Goal: Information Seeking & Learning: Find specific fact

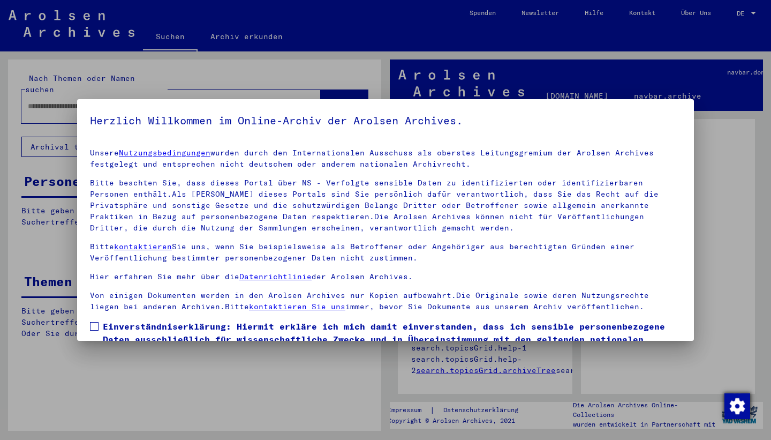
click at [739, 394] on img "button" at bounding box center [737, 406] width 26 height 26
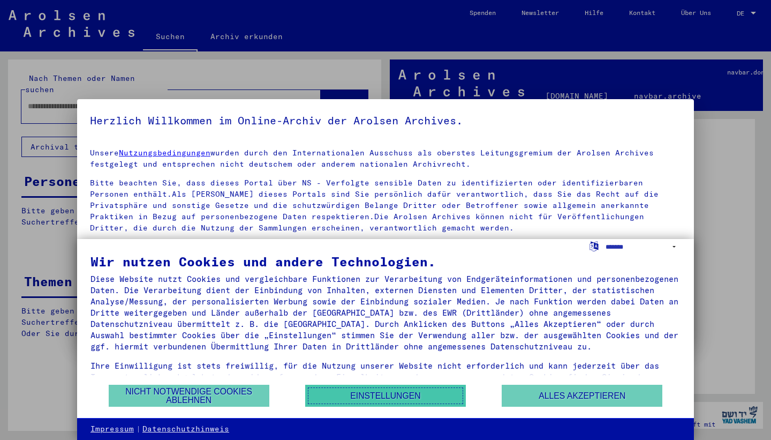
click at [376, 399] on button "Einstellungen" at bounding box center [385, 395] width 161 height 22
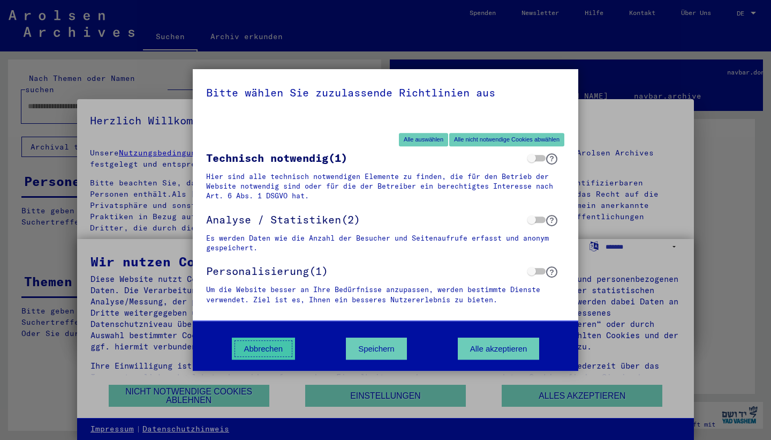
click at [292, 344] on button "Abbrechen" at bounding box center [264, 348] width 64 height 22
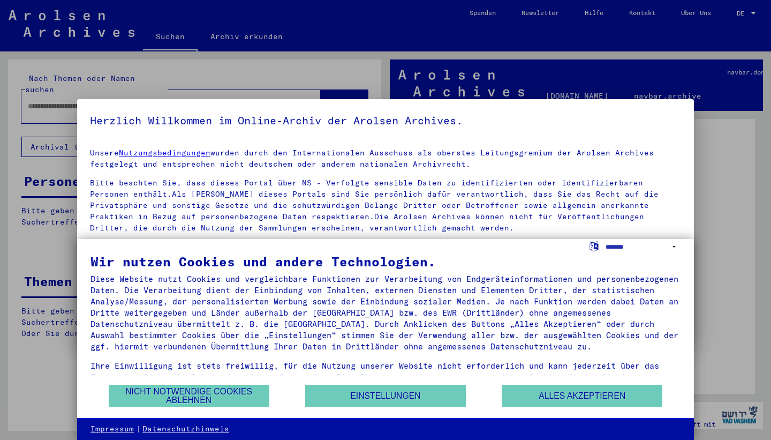
click at [511, 85] on div at bounding box center [385, 220] width 771 height 440
click at [762, 12] on div at bounding box center [385, 220] width 771 height 440
click at [517, 391] on button "Alles akzeptieren" at bounding box center [582, 395] width 161 height 22
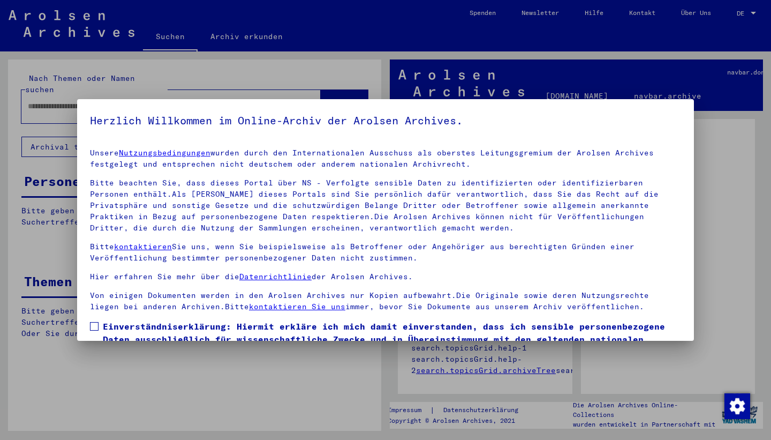
scroll to position [69, 0]
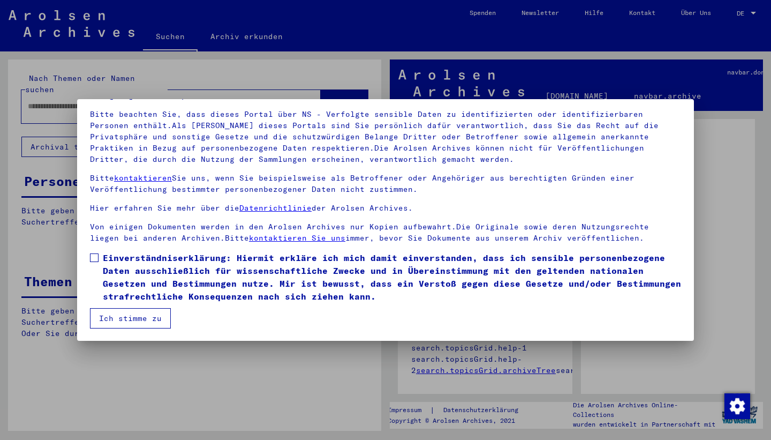
click at [141, 275] on span "Einverständniserklärung: Hiermit erkläre ich mich damit einverstanden, dass ich…" at bounding box center [392, 276] width 578 height 51
click at [134, 313] on button "Ich stimme zu" at bounding box center [130, 318] width 81 height 20
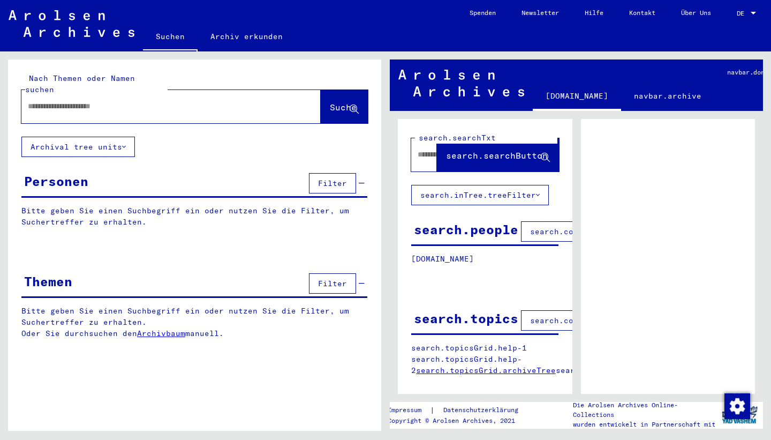
click at [745, 10] on span "DE" at bounding box center [743, 13] width 12 height 7
click at [739, 20] on span "English" at bounding box center [726, 19] width 26 height 8
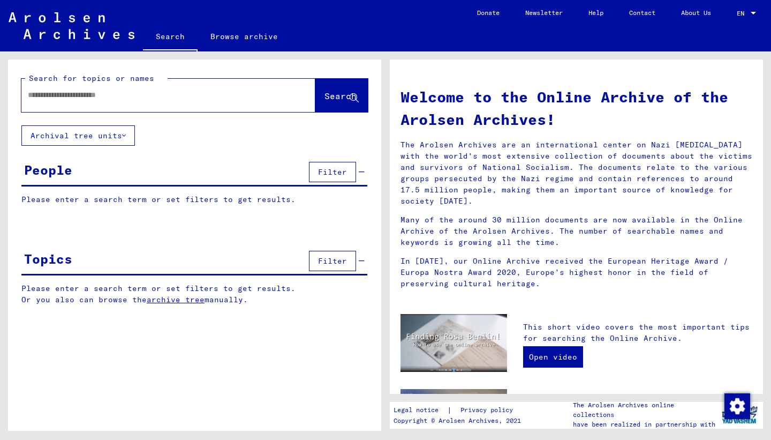
click at [340, 168] on span "Filter" at bounding box center [332, 172] width 29 height 10
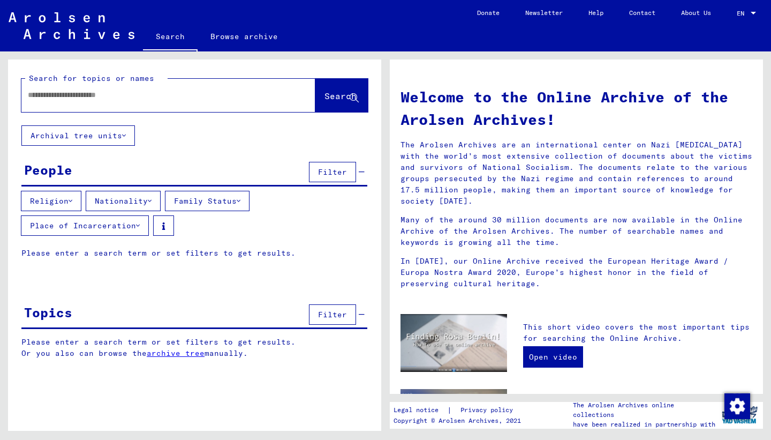
click at [66, 195] on button "Religion" at bounding box center [51, 201] width 60 height 20
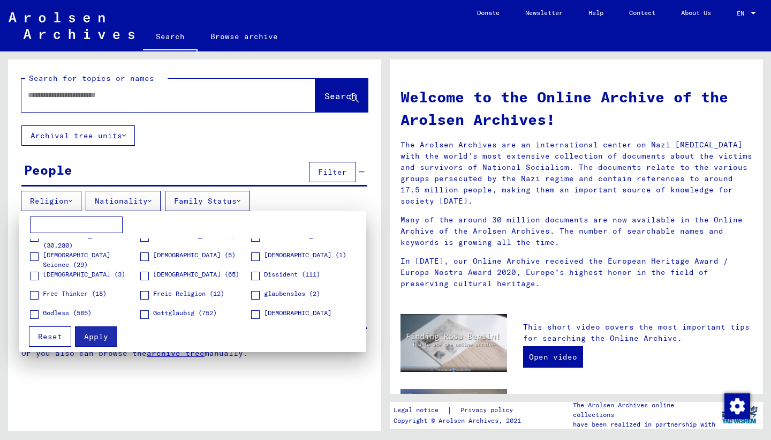
scroll to position [110, 0]
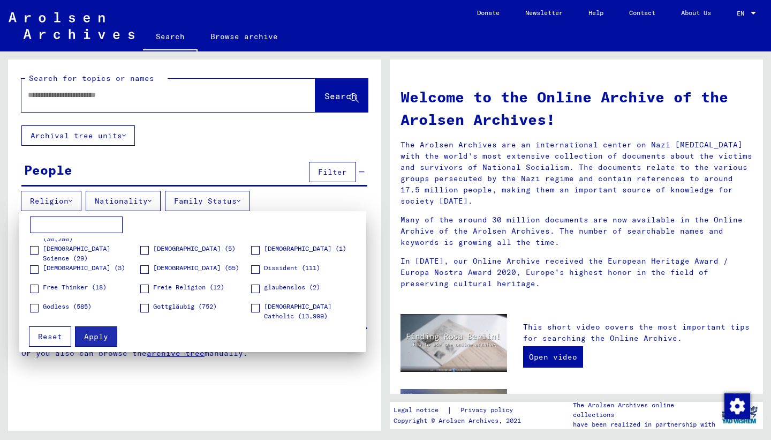
click at [81, 224] on input at bounding box center [76, 224] width 93 height 17
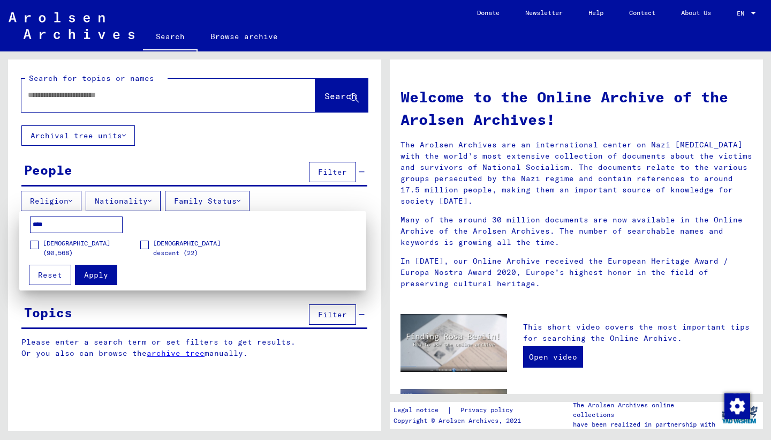
type input "****"
click at [138, 109] on div at bounding box center [385, 220] width 771 height 440
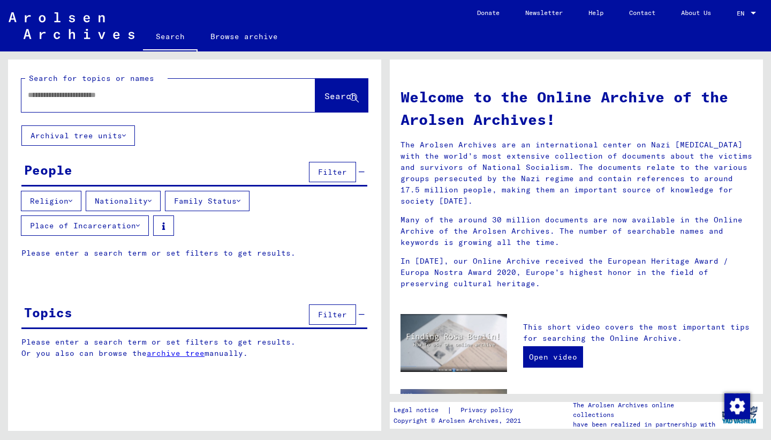
click at [156, 207] on button "Nationality" at bounding box center [123, 201] width 75 height 20
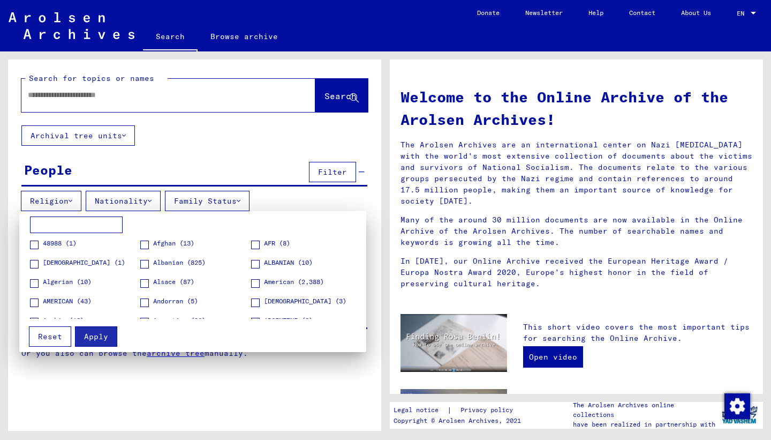
click at [84, 226] on input at bounding box center [76, 224] width 93 height 17
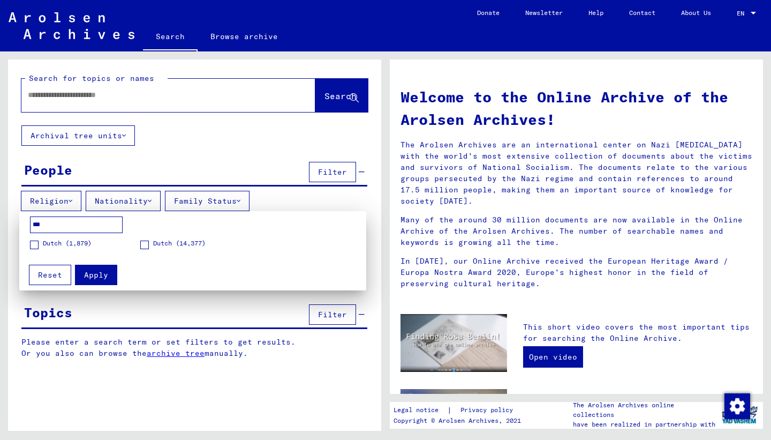
type input "***"
click at [87, 243] on span "Dutch (1,879)" at bounding box center [67, 243] width 49 height 10
click at [151, 244] on label "Dutch (14,377)" at bounding box center [172, 243] width 65 height 11
click at [97, 275] on span "Apply" at bounding box center [96, 275] width 24 height 10
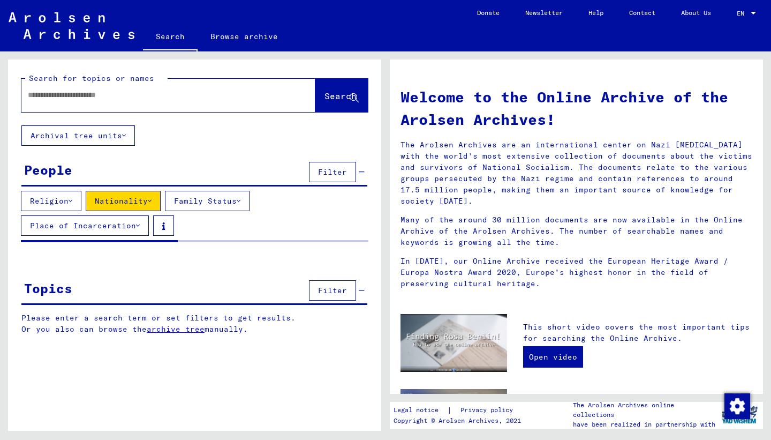
click at [203, 211] on div "Religion Nationality Family Status Place of Incarceration" at bounding box center [194, 215] width 373 height 49
click at [203, 205] on button "Family Status" at bounding box center [207, 201] width 85 height 20
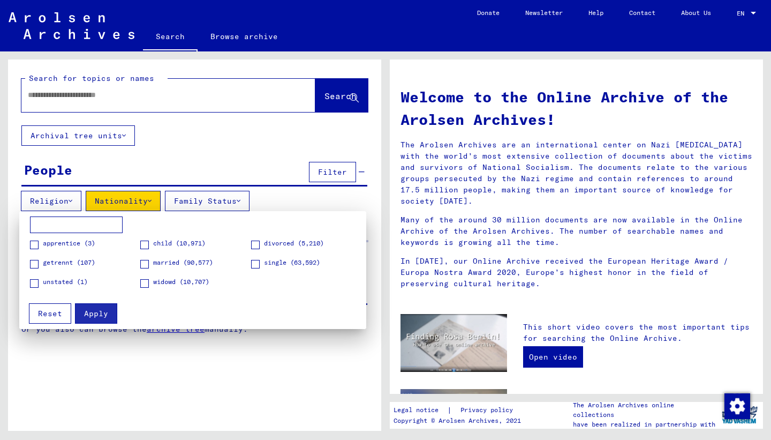
click at [211, 146] on div at bounding box center [385, 220] width 771 height 440
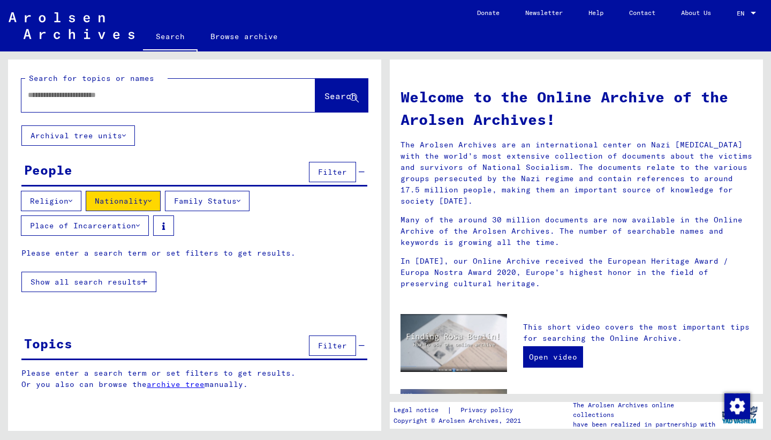
click at [101, 225] on button "Place of Incarceration" at bounding box center [85, 225] width 128 height 20
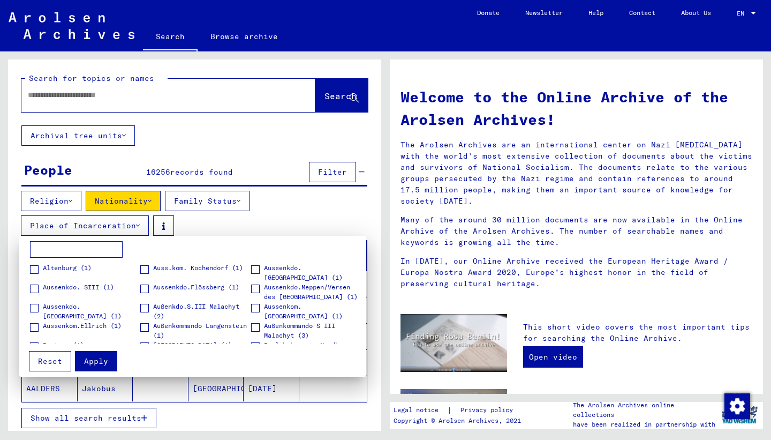
click at [101, 225] on div at bounding box center [385, 220] width 771 height 440
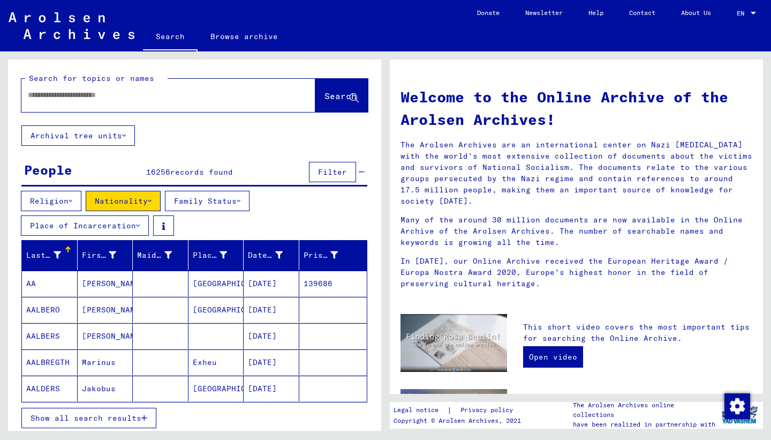
click at [101, 225] on button "Place of Incarceration" at bounding box center [85, 225] width 128 height 20
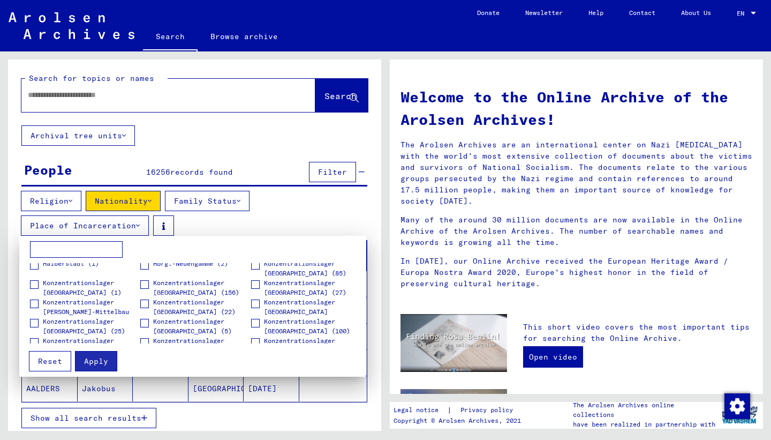
scroll to position [185, 0]
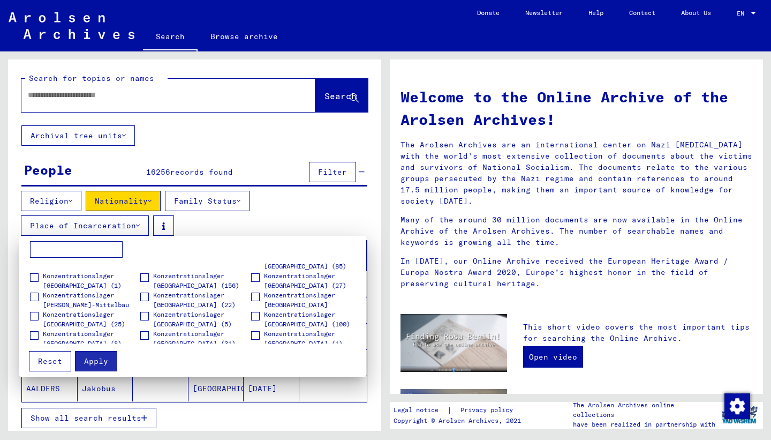
click at [94, 255] on input at bounding box center [76, 249] width 93 height 17
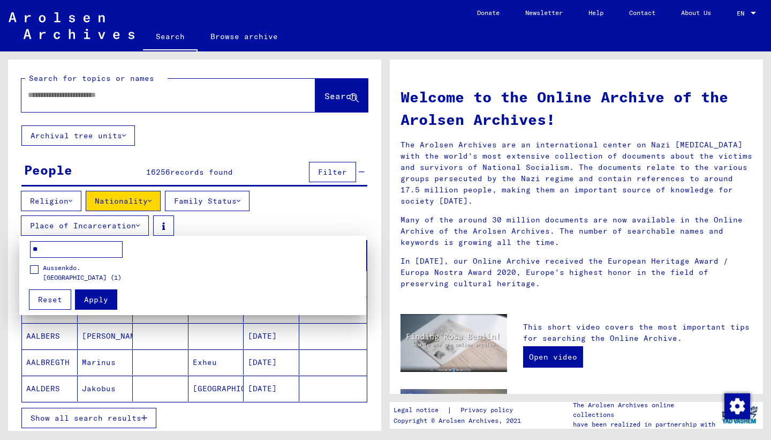
type input "*"
type input "*****"
click at [74, 269] on span "Konzentrationslager [GEOGRAPHIC_DATA] (85)" at bounding box center [91, 272] width 97 height 19
click at [97, 300] on span "Apply" at bounding box center [96, 299] width 24 height 10
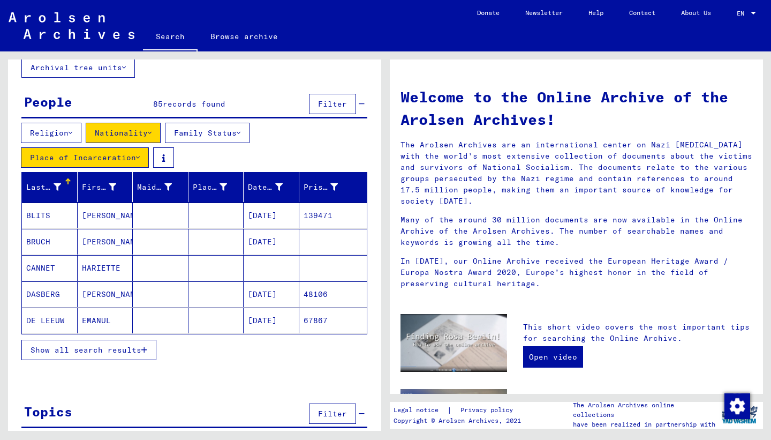
scroll to position [103, 0]
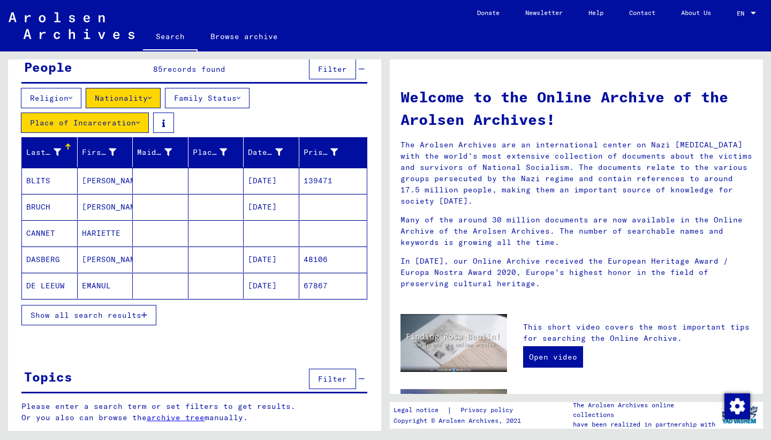
click at [126, 312] on span "Show all search results" at bounding box center [86, 315] width 111 height 10
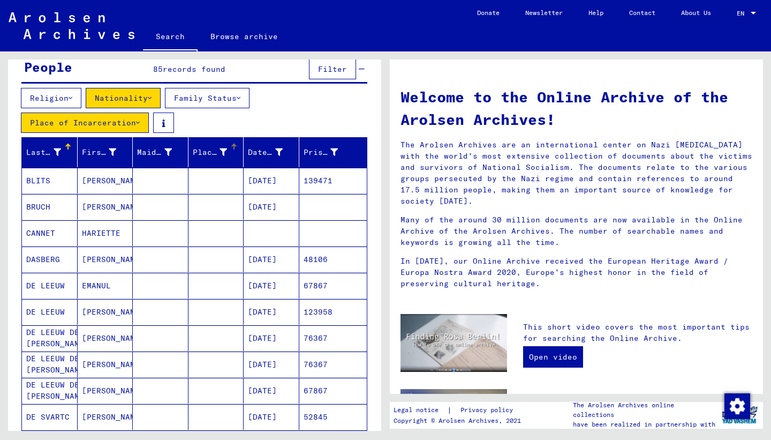
click at [226, 153] on icon at bounding box center [223, 151] width 7 height 7
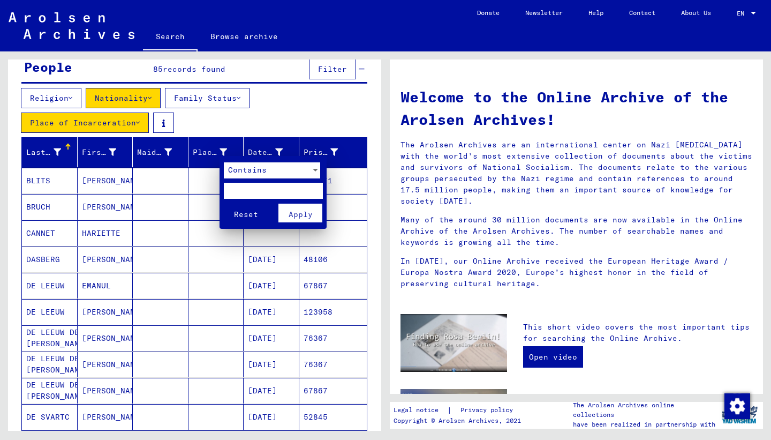
click at [250, 166] on span "Contains" at bounding box center [247, 170] width 39 height 10
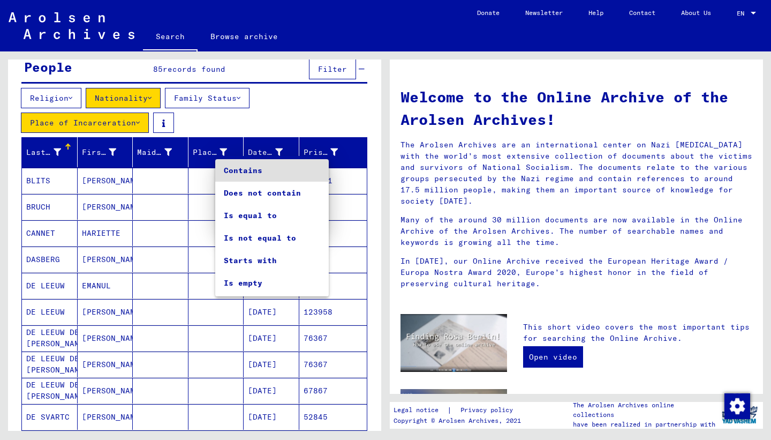
click at [191, 196] on div at bounding box center [385, 220] width 771 height 440
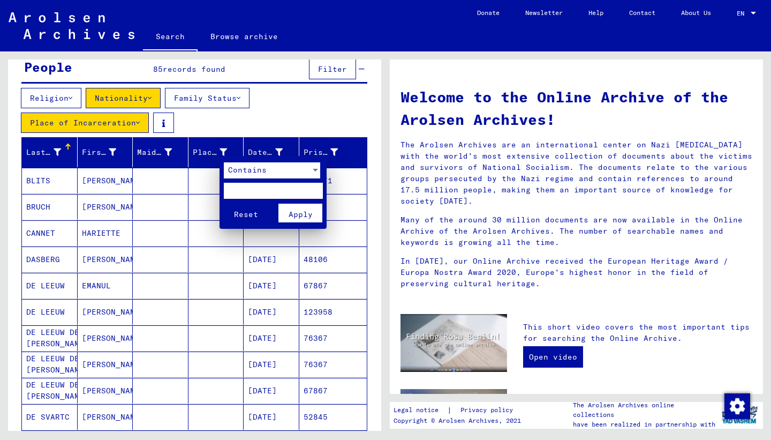
click at [258, 185] on input "text" at bounding box center [273, 191] width 99 height 16
type input "******"
click at [279, 165] on div "Contains" at bounding box center [267, 170] width 87 height 16
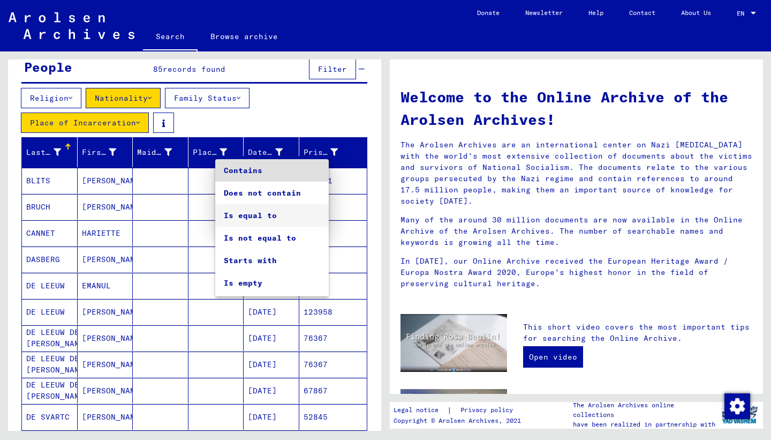
click at [273, 213] on span "Is equal to" at bounding box center [272, 215] width 96 height 22
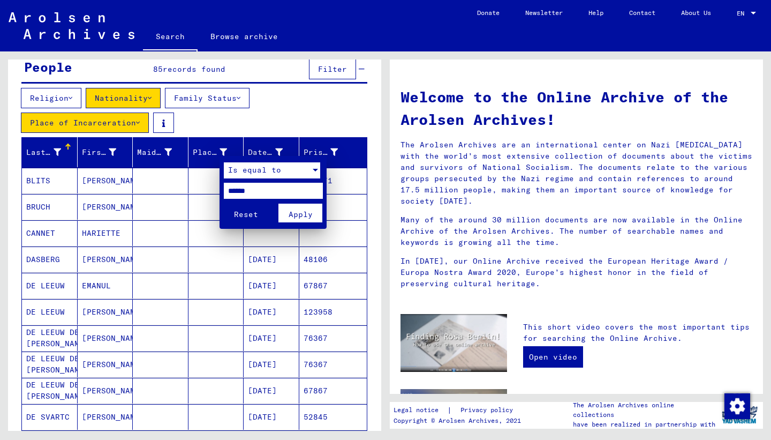
click at [290, 221] on button "Apply" at bounding box center [300, 212] width 44 height 19
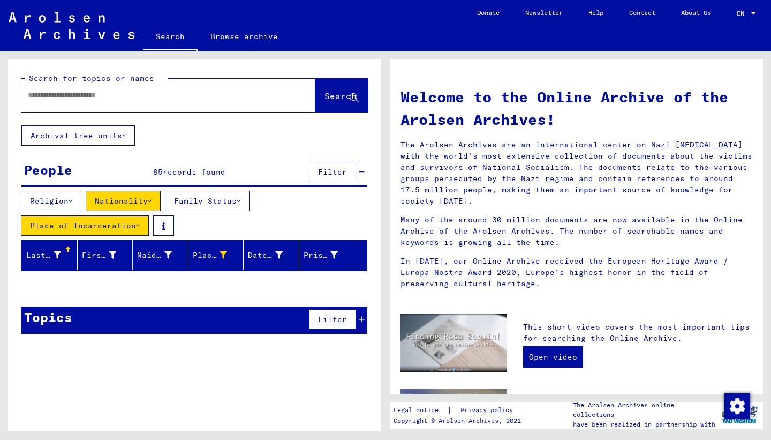
scroll to position [0, 0]
click at [126, 228] on button "Place of Incarceration" at bounding box center [85, 225] width 128 height 20
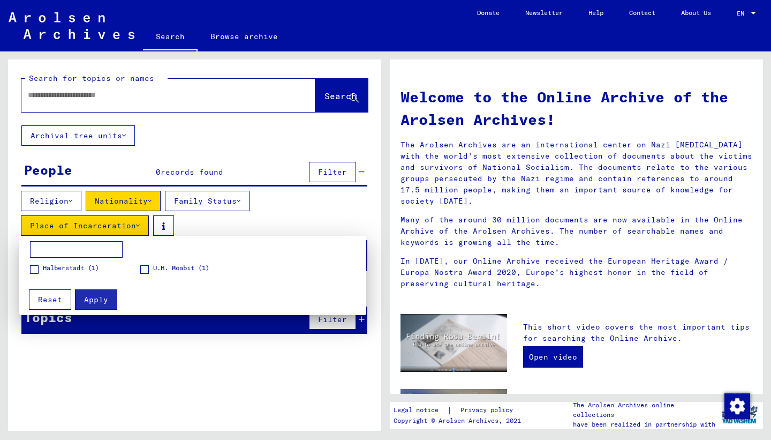
click at [67, 297] on button "Reset" at bounding box center [50, 299] width 42 height 20
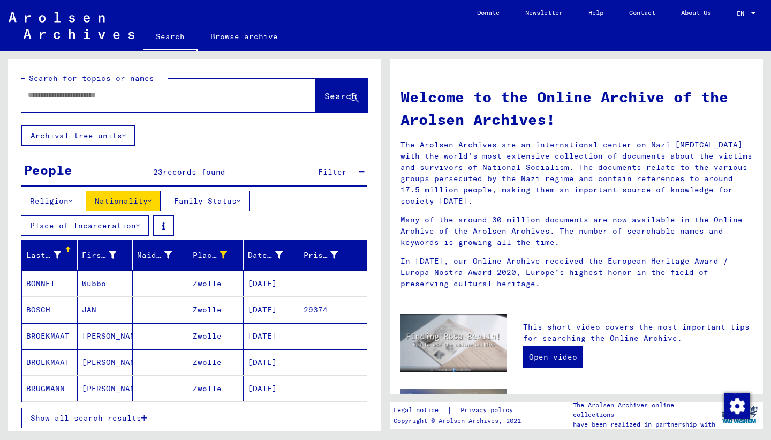
click at [104, 410] on button "Show all search results" at bounding box center [88, 417] width 135 height 20
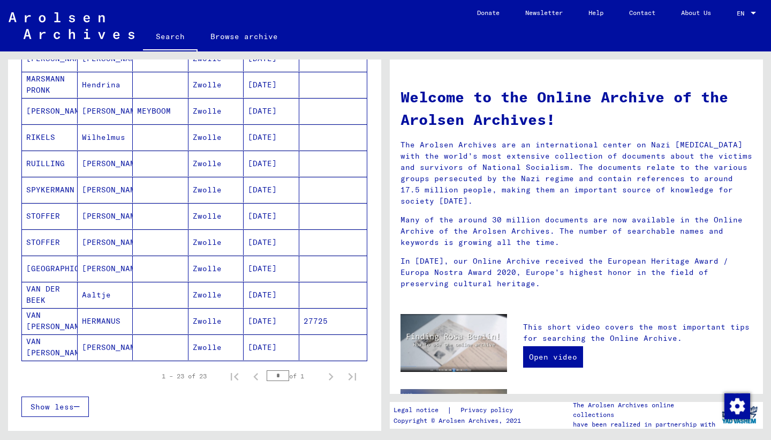
scroll to position [515, 0]
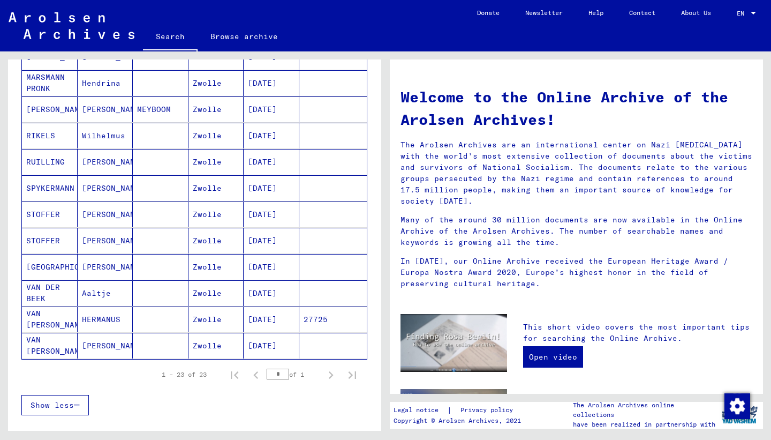
click at [328, 375] on icon "Next page" at bounding box center [330, 374] width 15 height 15
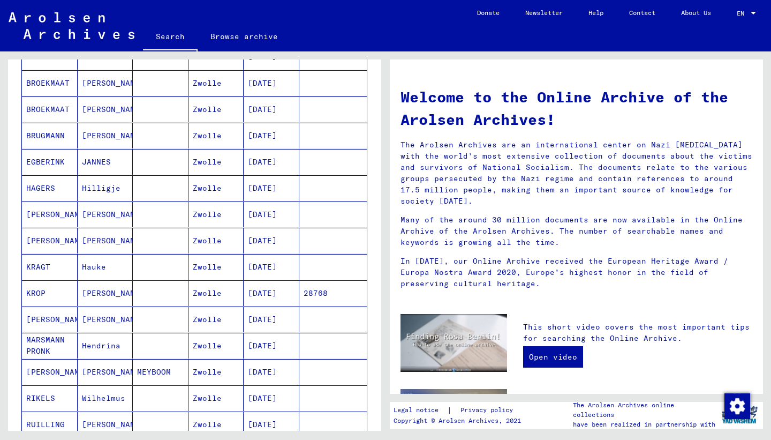
scroll to position [0, 0]
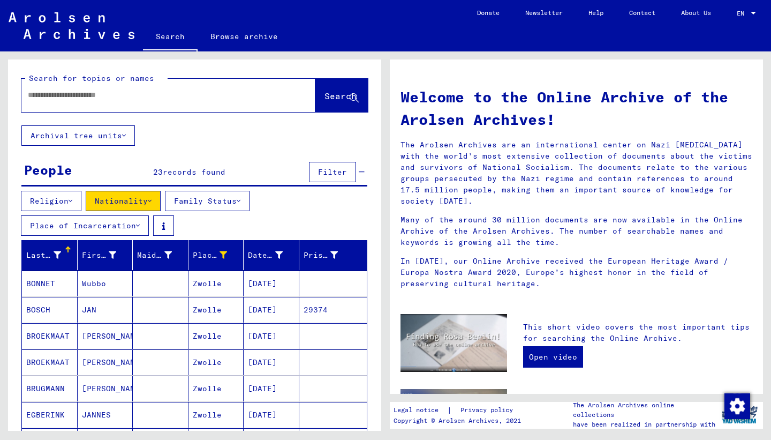
click at [80, 32] on img at bounding box center [72, 25] width 126 height 27
